Goal: Navigation & Orientation: Find specific page/section

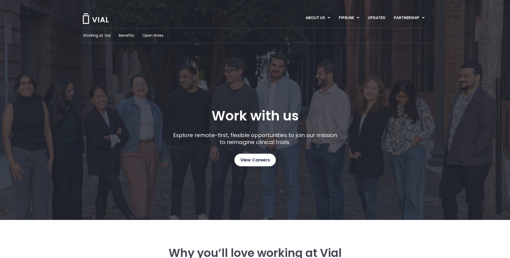
click at [258, 163] on span "View Careers" at bounding box center [255, 160] width 30 height 7
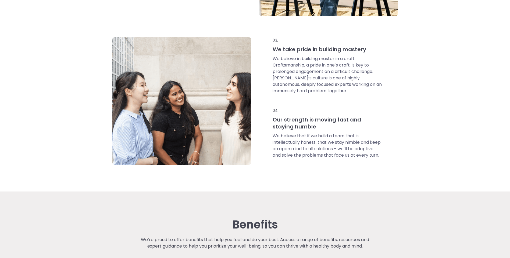
scroll to position [376, 0]
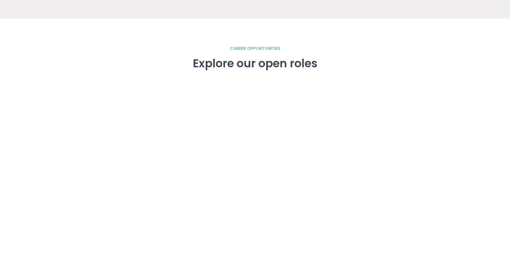
scroll to position [714, 0]
